Goal: Transaction & Acquisition: Purchase product/service

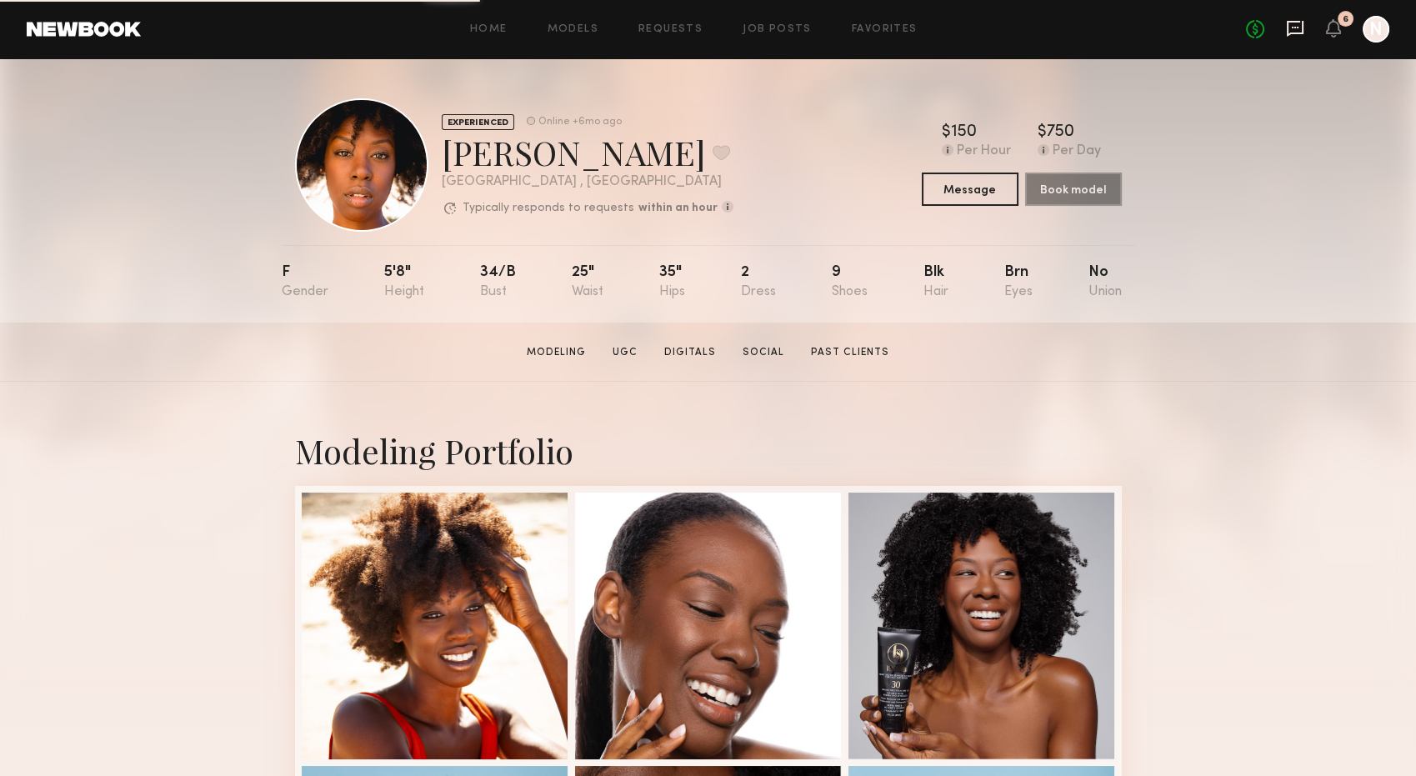
click at [1297, 33] on icon at bounding box center [1295, 29] width 17 height 16
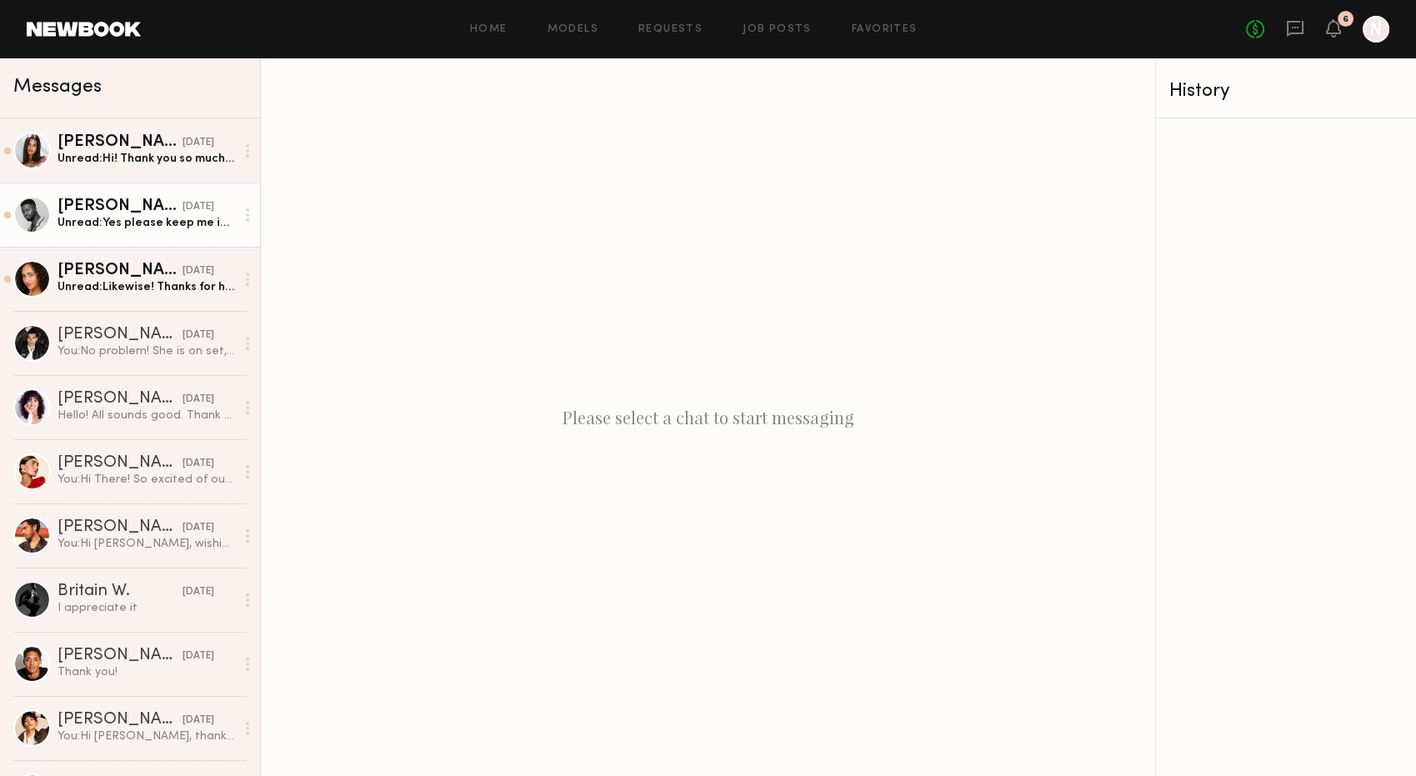
click at [110, 230] on div "Unread: Yes please keep me in mind for the next one! Thank you so much!" at bounding box center [145, 223] width 177 height 16
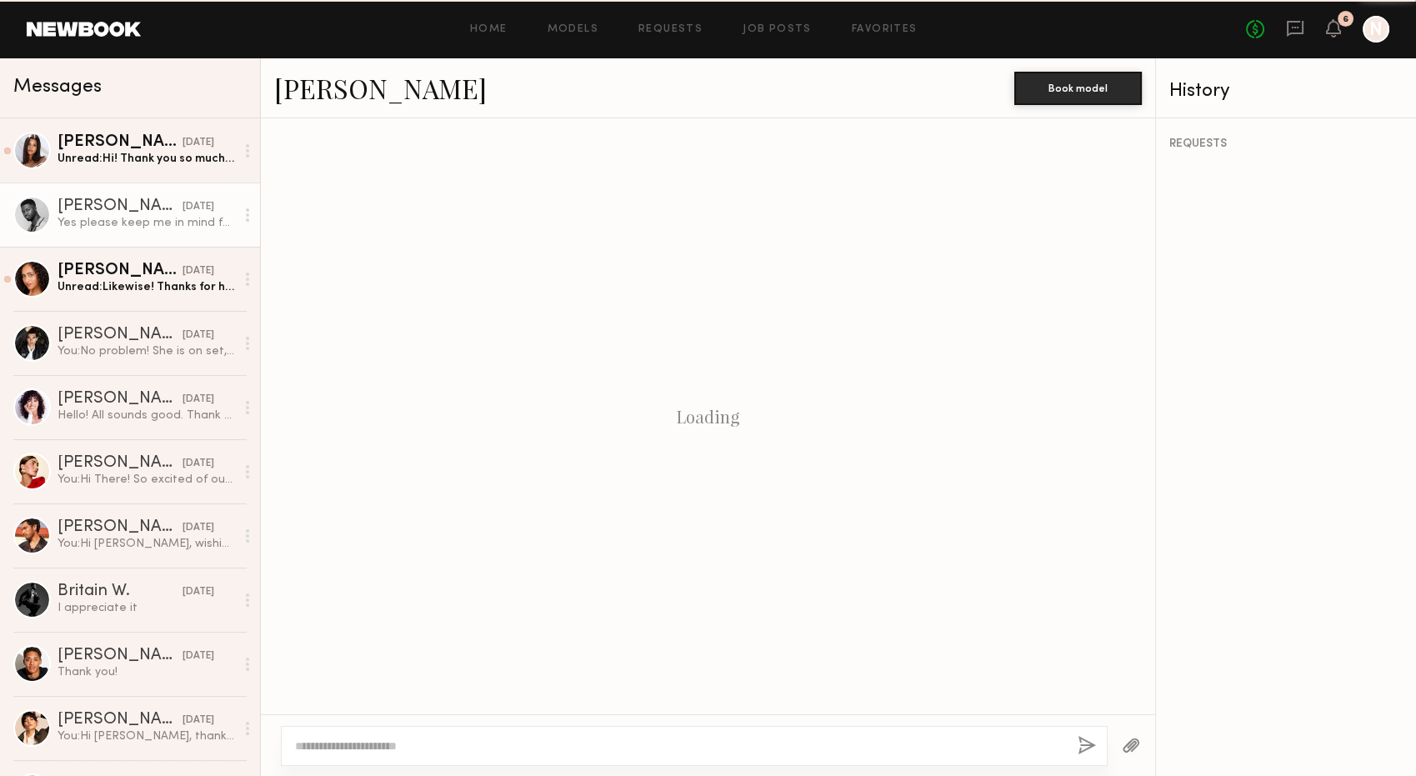
scroll to position [792, 0]
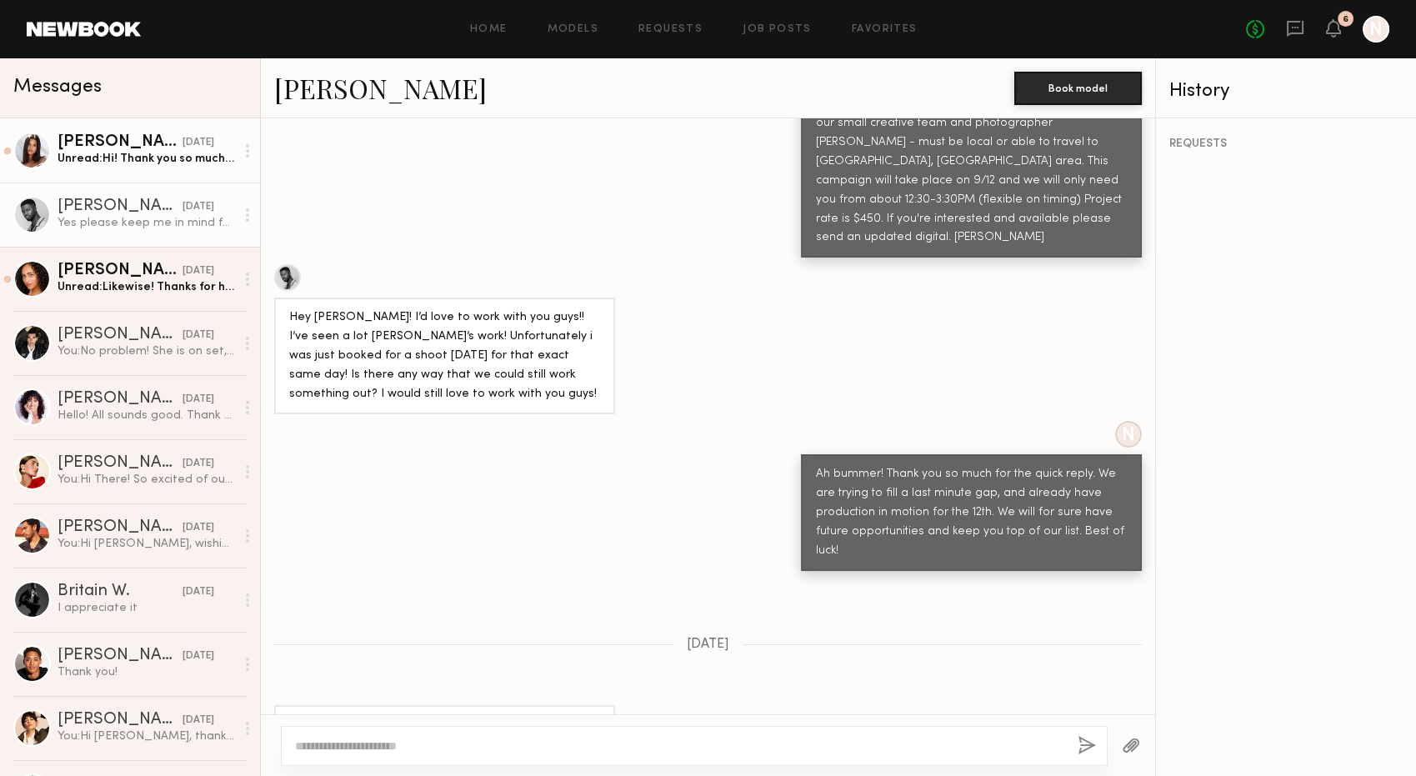
click at [145, 165] on div "Unread: Hi! Thank you so much for having me! It was such a pleasure 😊 xx" at bounding box center [145, 159] width 177 height 16
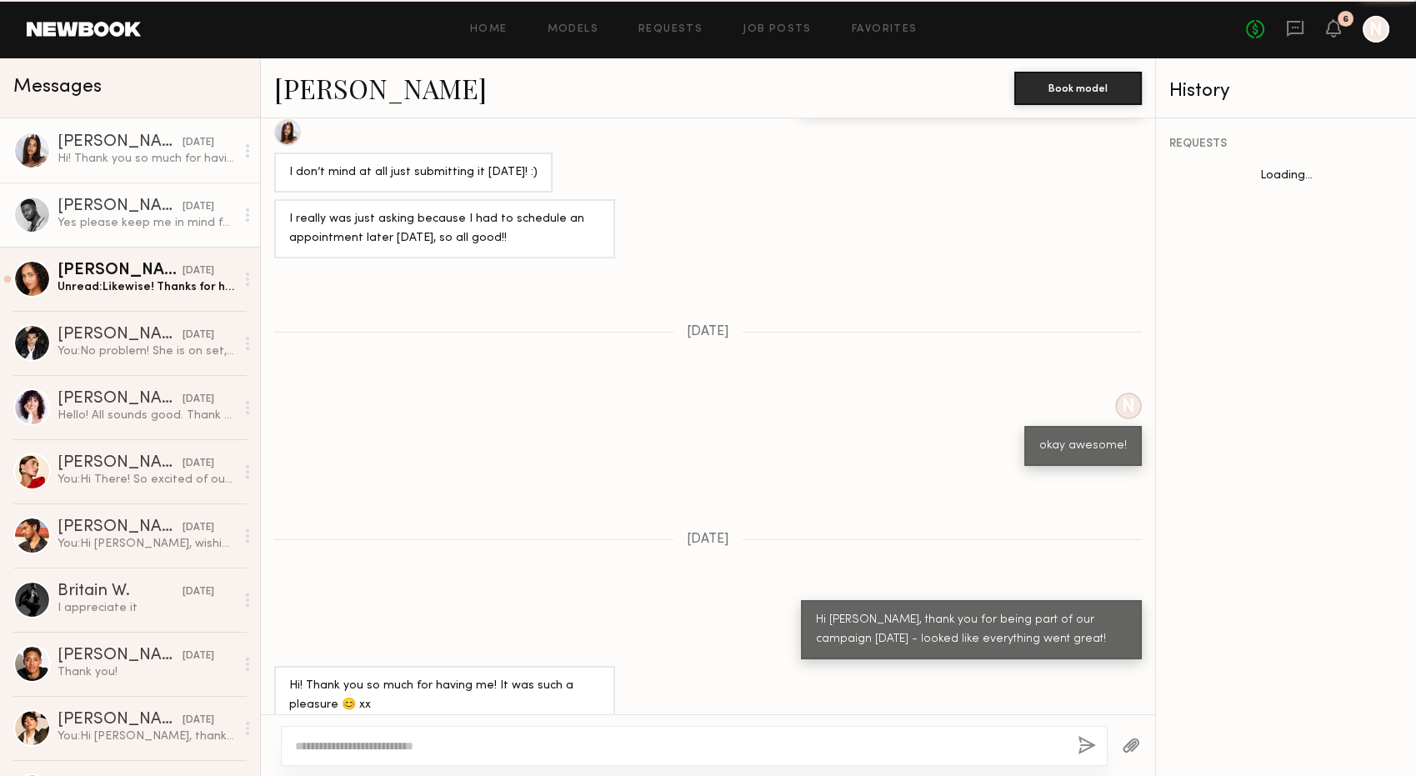
scroll to position [1930, 0]
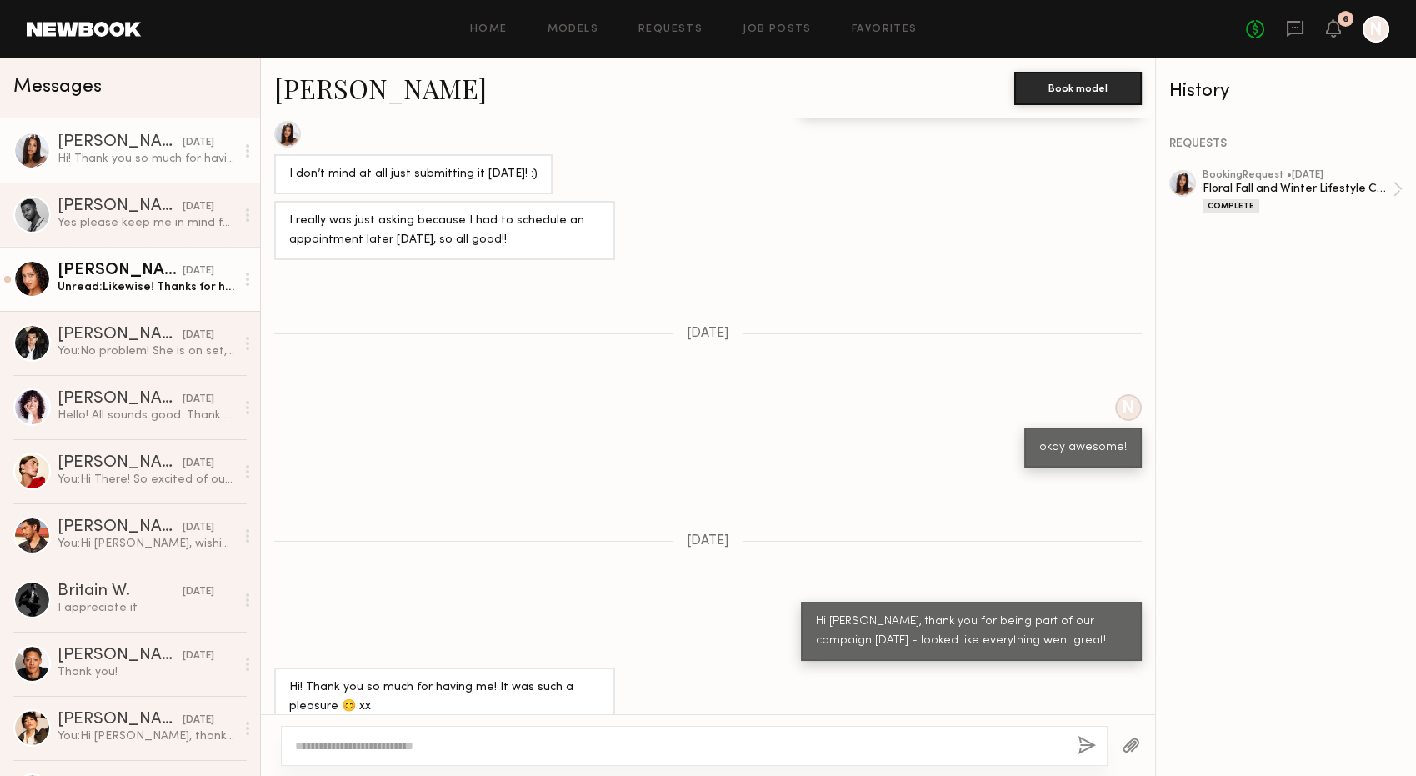
click at [132, 266] on div "[PERSON_NAME]" at bounding box center [119, 270] width 125 height 17
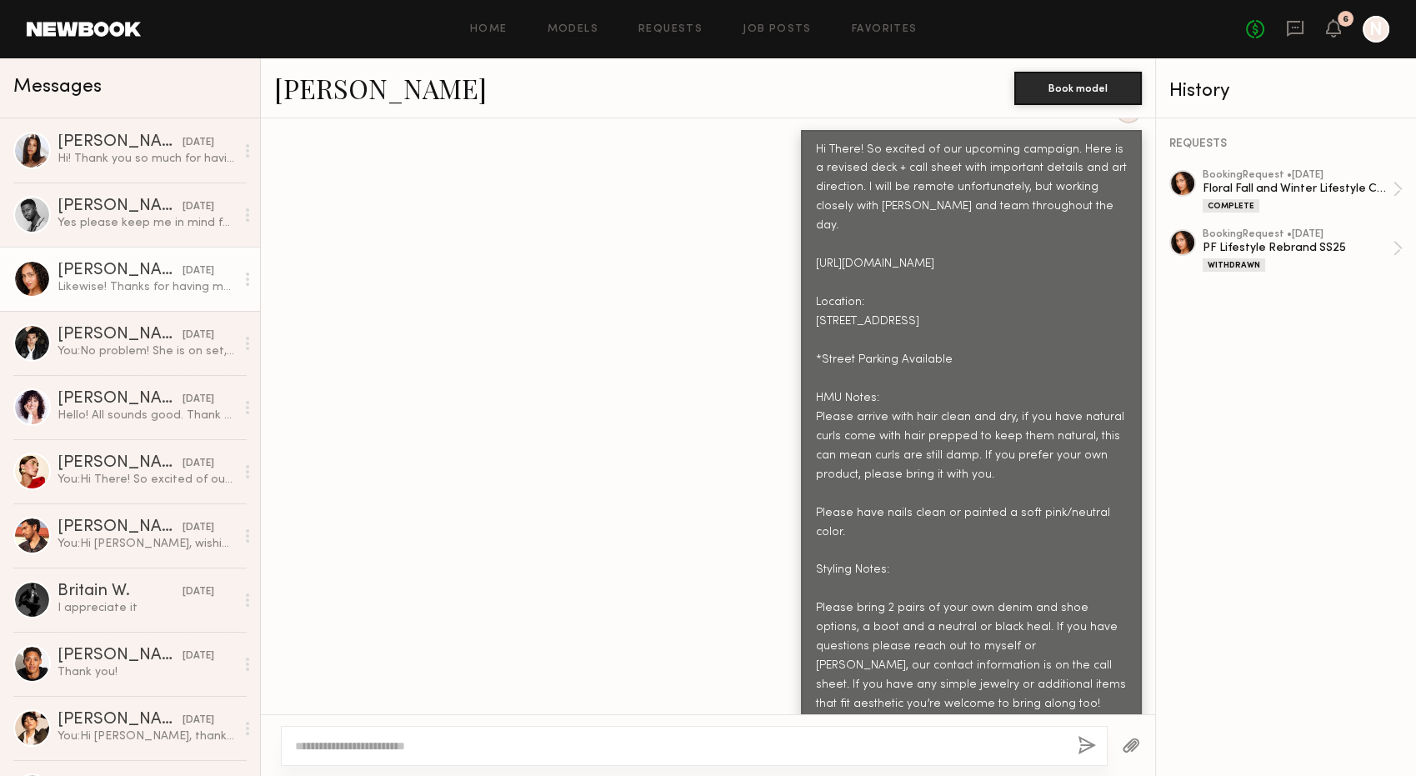
scroll to position [1361, 0]
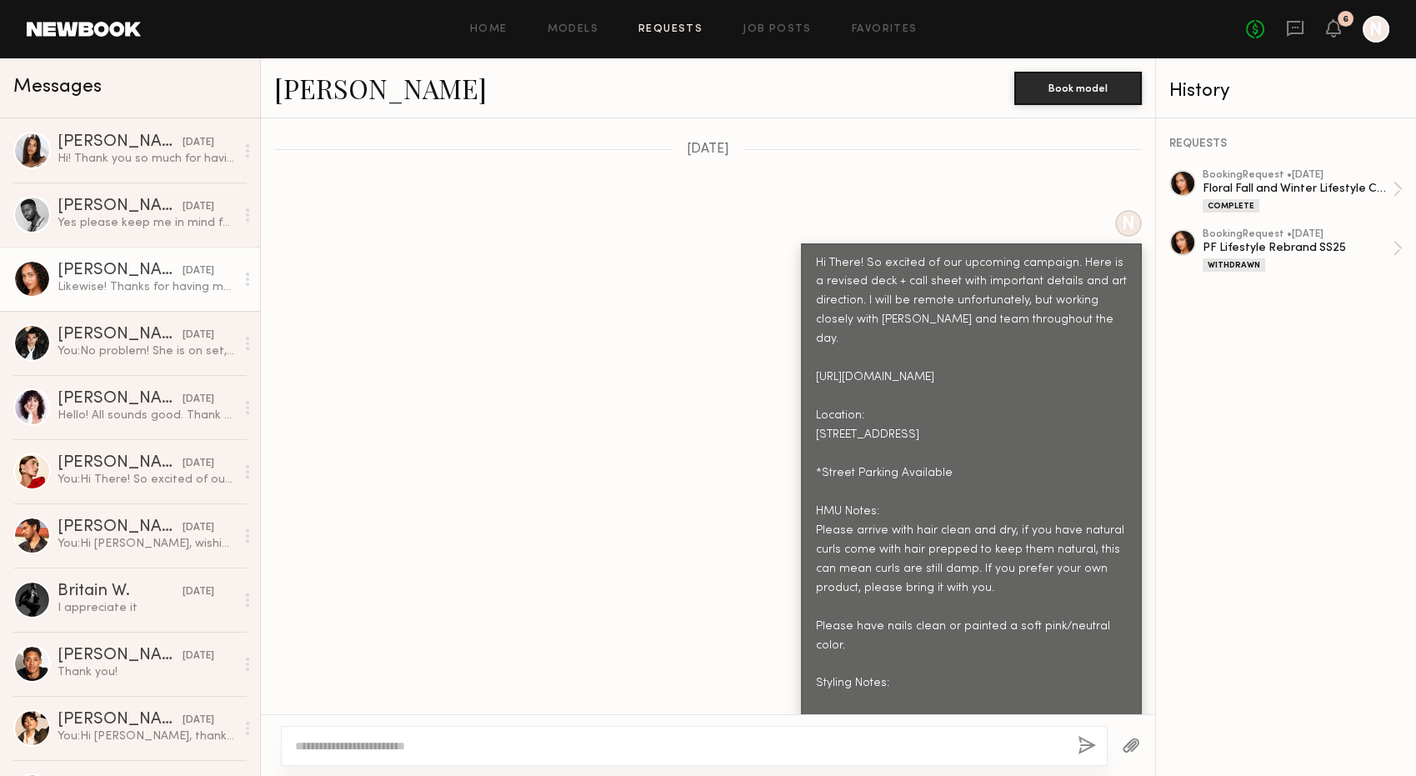
click at [666, 28] on link "Requests" at bounding box center [670, 29] width 64 height 11
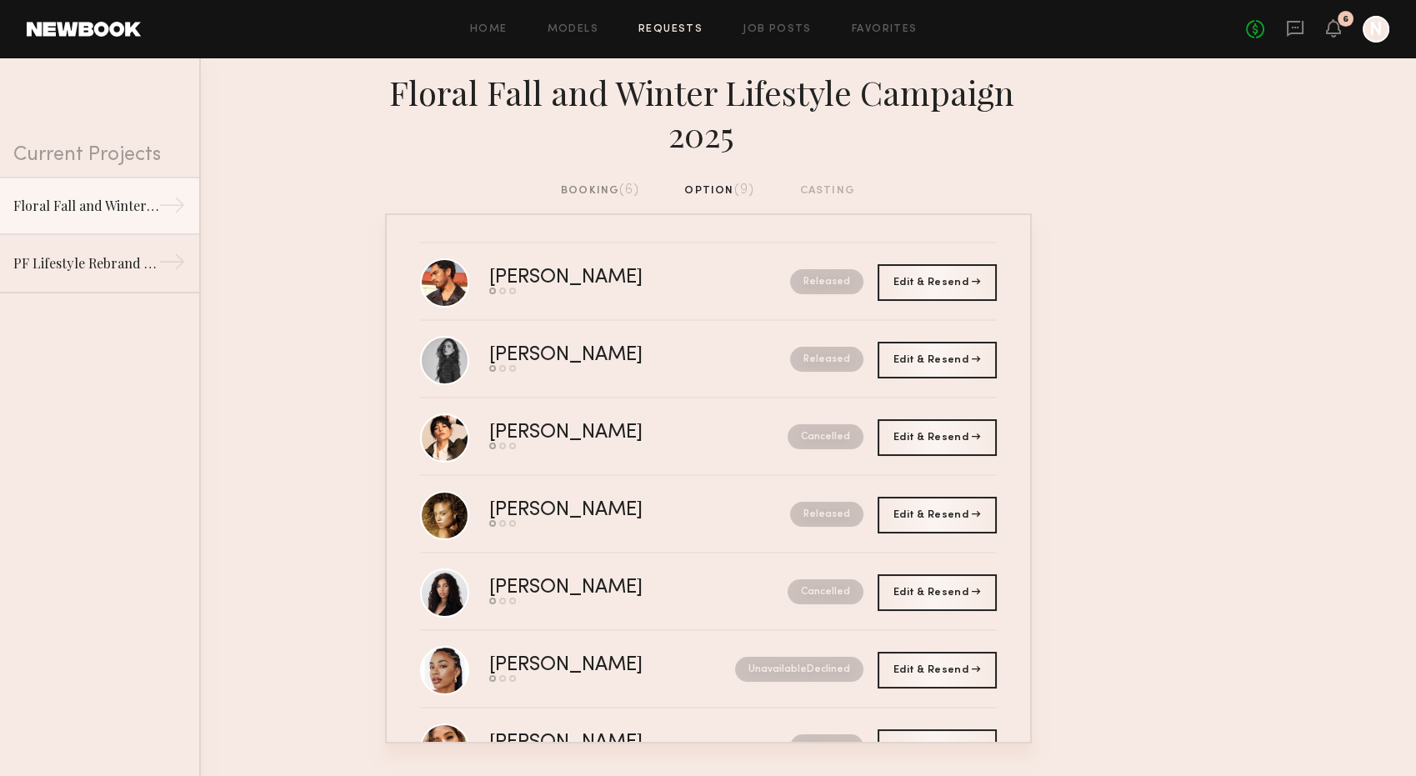
click at [573, 194] on div "booking (6)" at bounding box center [600, 191] width 78 height 18
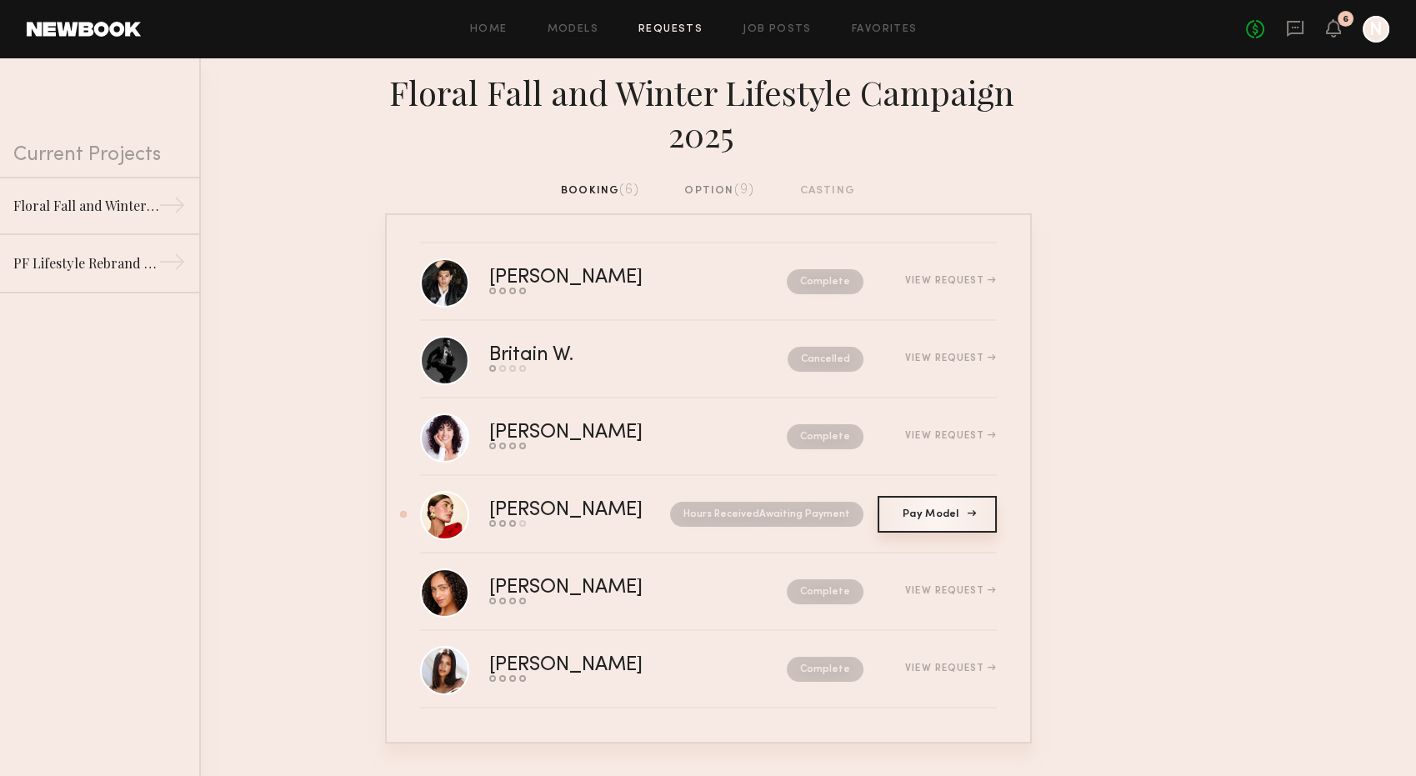
click at [950, 516] on span "Pay Model" at bounding box center [936, 514] width 68 height 10
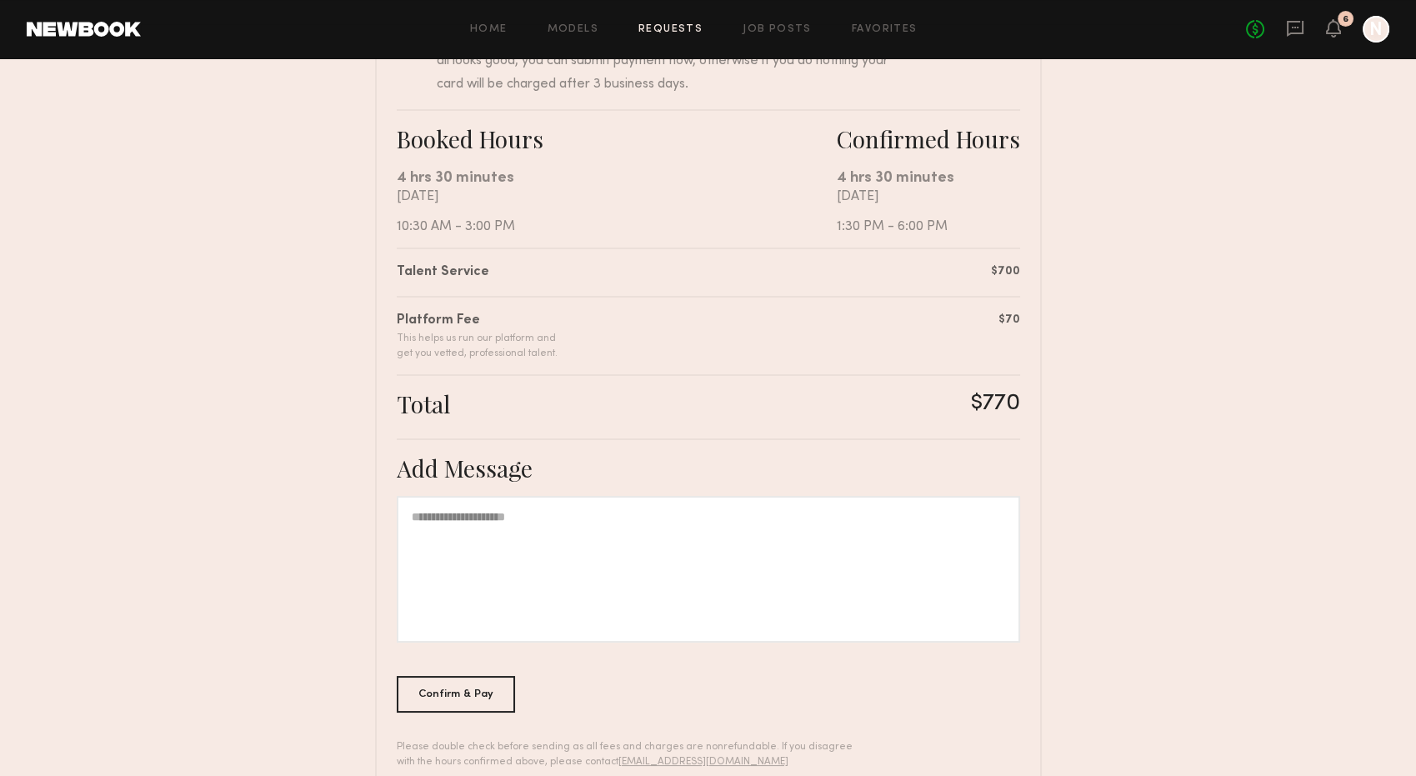
scroll to position [259, 0]
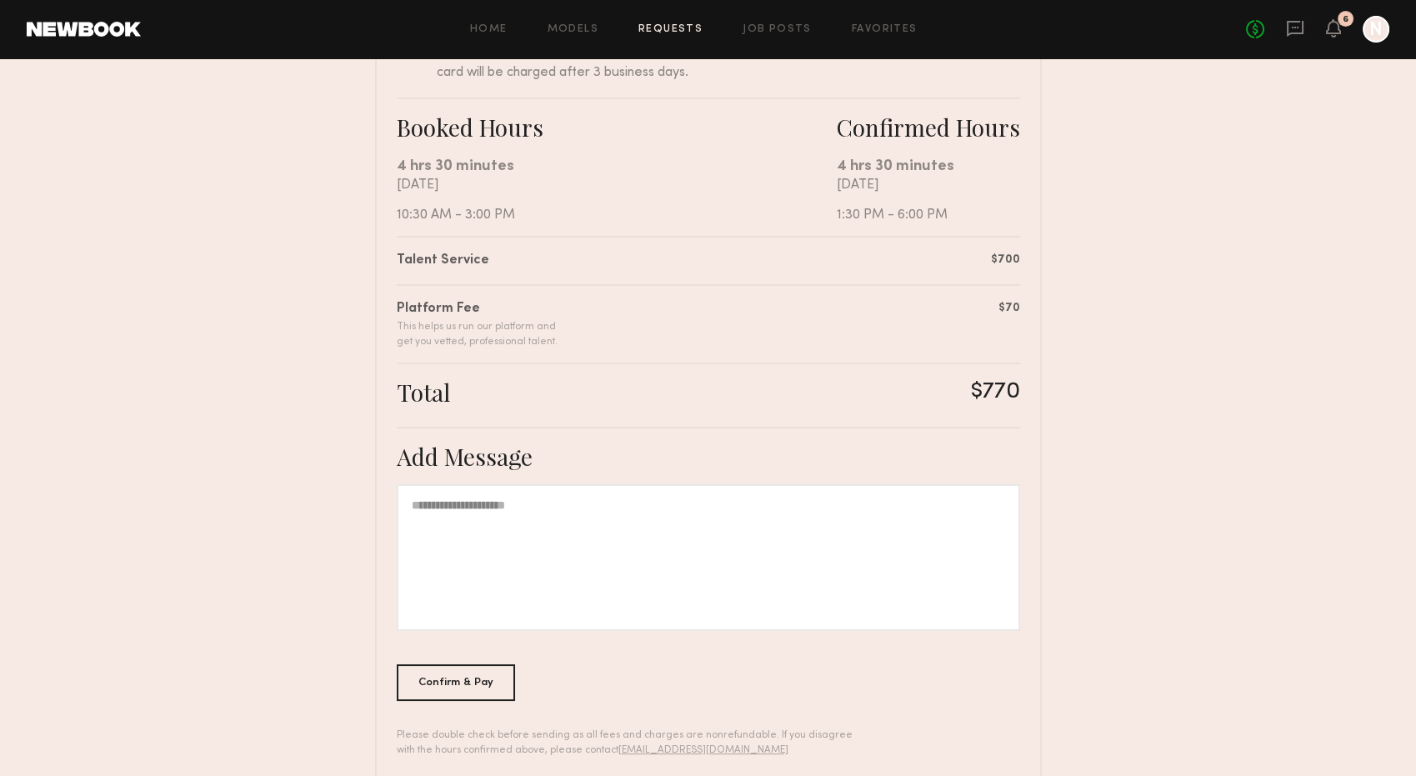
click at [613, 504] on div at bounding box center [708, 557] width 623 height 147
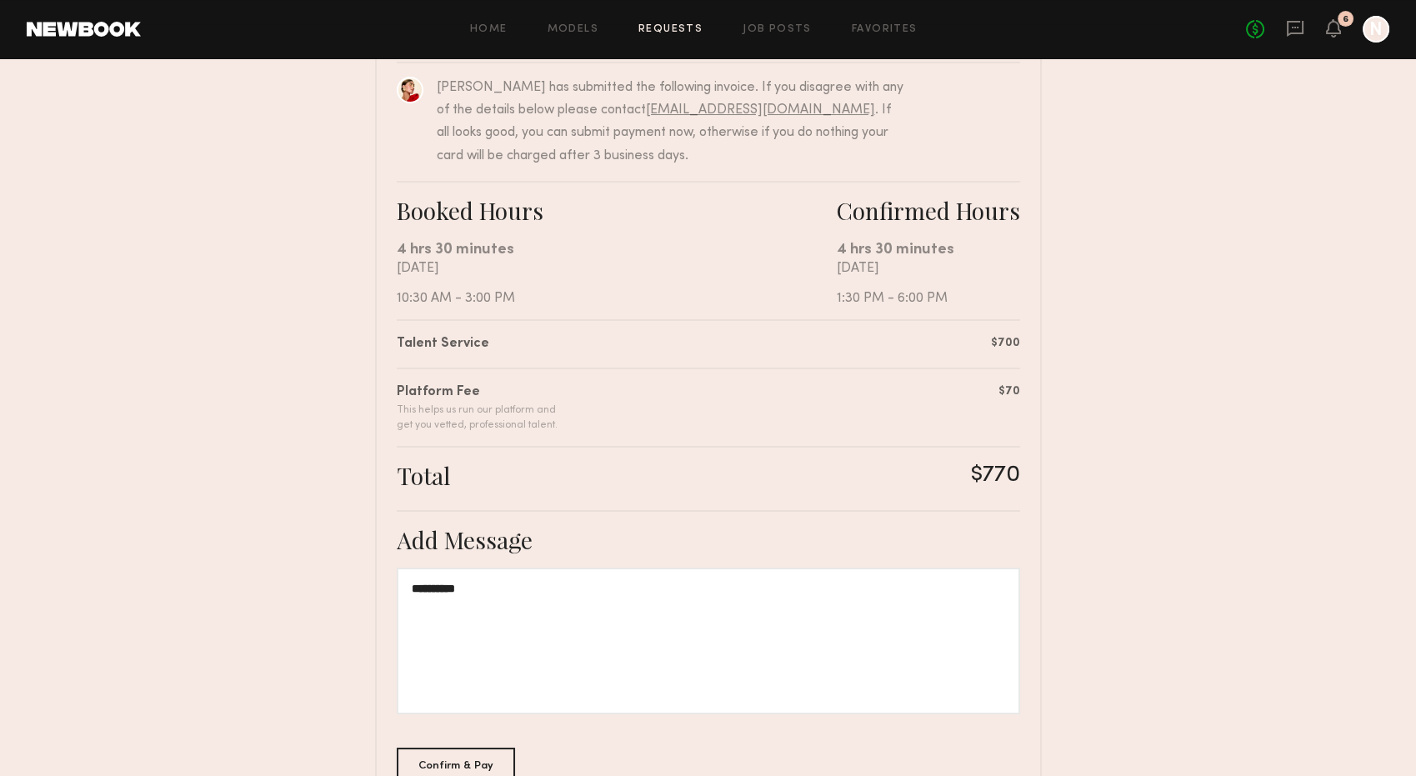
scroll to position [181, 0]
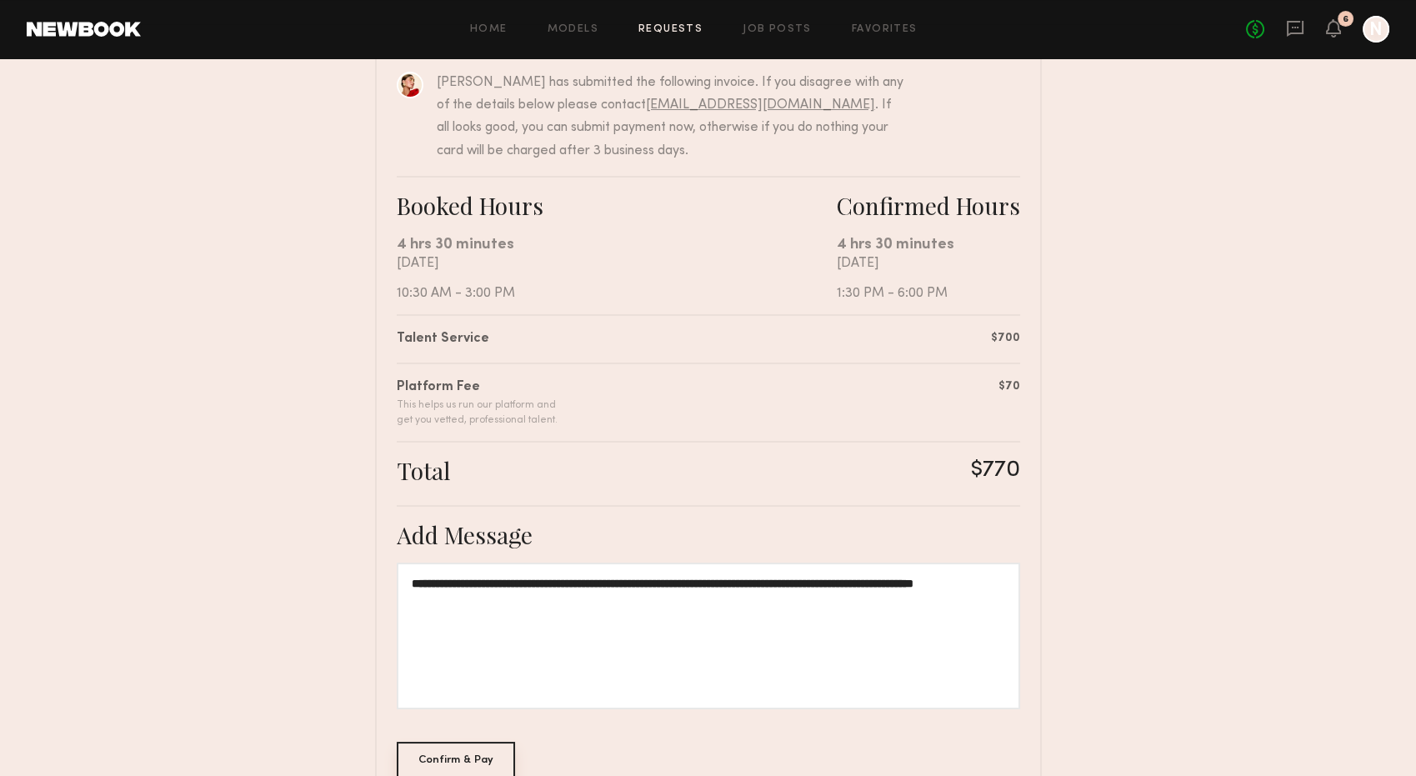
click at [469, 751] on div "Confirm & Pay" at bounding box center [456, 760] width 119 height 37
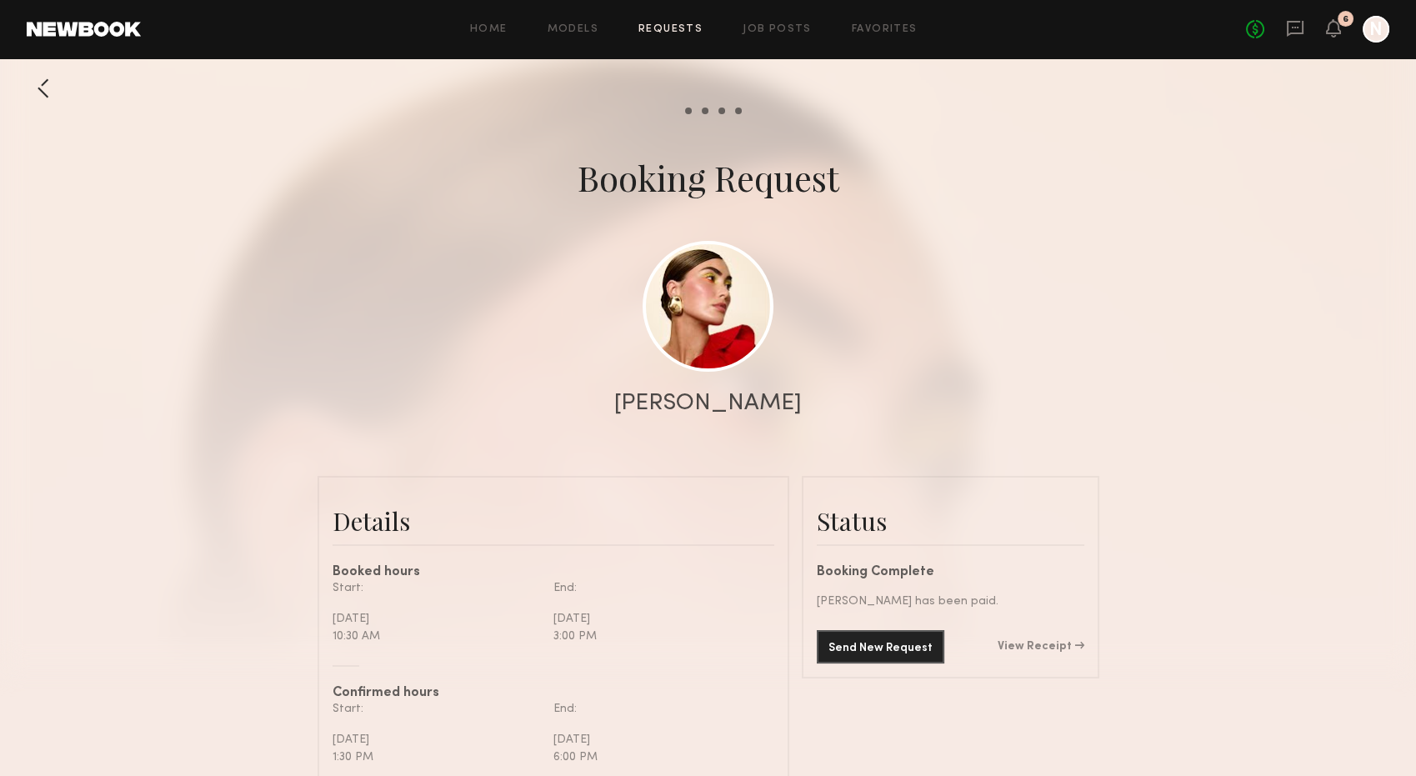
scroll to position [2414, 0]
click at [676, 28] on link "Requests" at bounding box center [670, 29] width 64 height 11
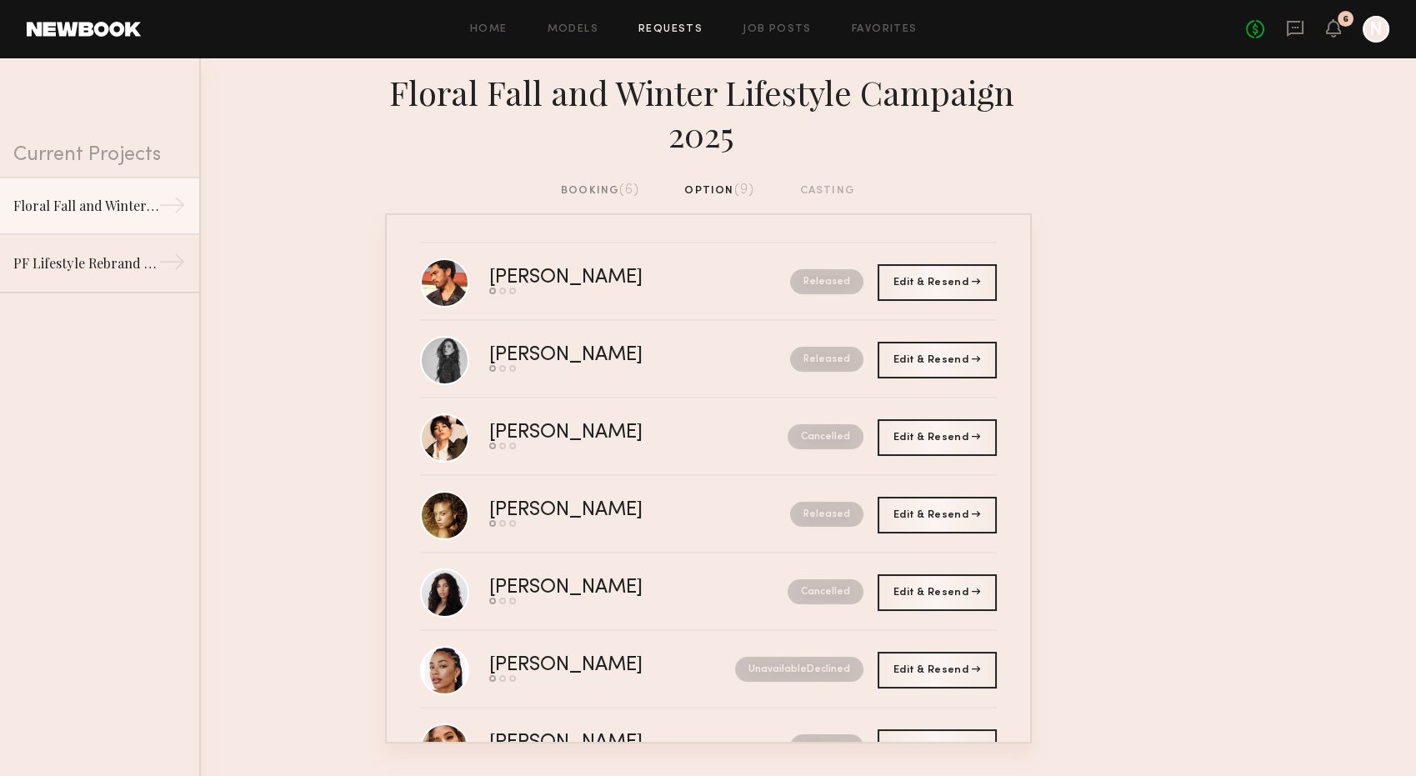
click at [613, 192] on div "booking (6)" at bounding box center [600, 191] width 78 height 18
